Goal: Task Accomplishment & Management: Manage account settings

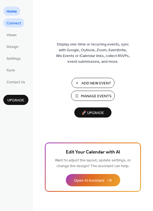
click at [15, 24] on span "Connect" at bounding box center [14, 24] width 15 height 6
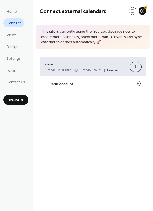
click at [136, 66] on button "Customize" at bounding box center [136, 67] width 12 height 10
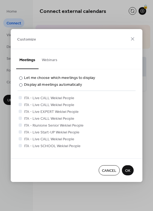
scroll to position [48, 0]
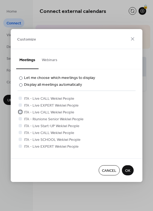
click at [19, 111] on div at bounding box center [20, 111] width 3 height 3
click at [20, 126] on div at bounding box center [20, 125] width 3 height 3
click at [21, 133] on div at bounding box center [20, 132] width 3 height 3
click at [21, 139] on div at bounding box center [20, 138] width 3 height 3
click at [20, 146] on div at bounding box center [20, 145] width 3 height 3
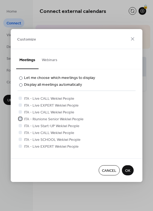
click at [21, 119] on div at bounding box center [20, 118] width 3 height 3
click at [20, 119] on icon at bounding box center [20, 118] width 2 height 1
click at [130, 171] on span "OK" at bounding box center [127, 171] width 5 height 6
